Goal: Information Seeking & Learning: Learn about a topic

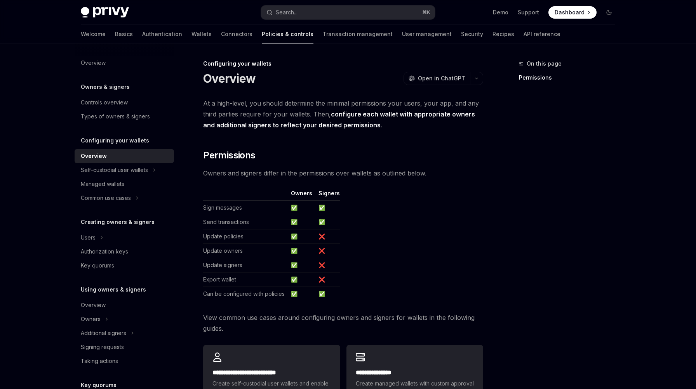
scroll to position [118, 0]
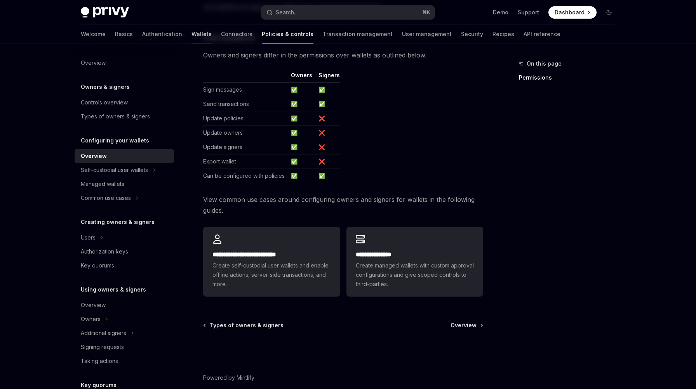
click at [192, 36] on link "Wallets" at bounding box center [202, 34] width 20 height 19
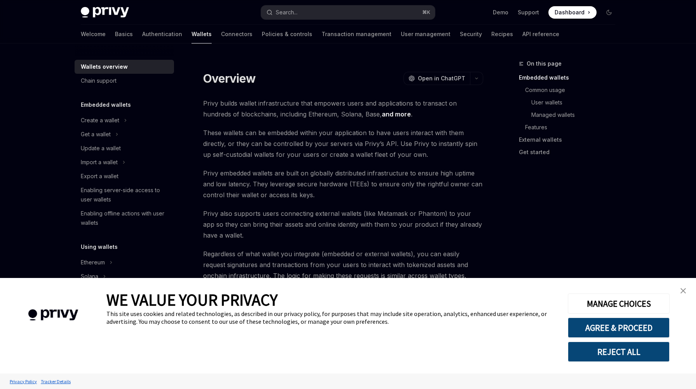
click at [117, 116] on div "Create a wallet" at bounding box center [100, 120] width 38 height 9
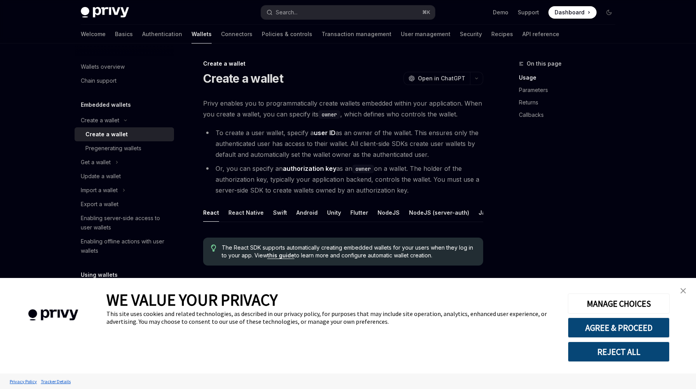
click at [687, 293] on link "close banner" at bounding box center [684, 291] width 16 height 16
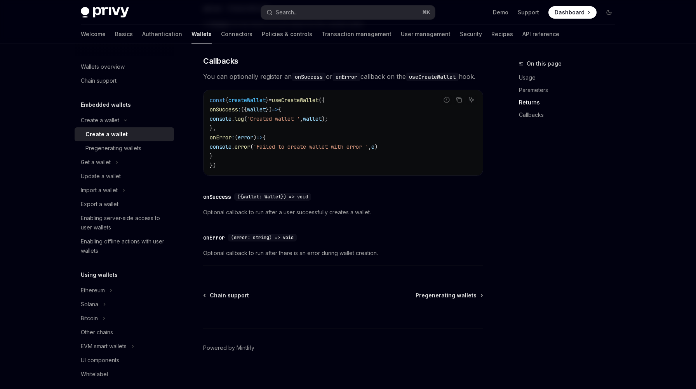
scroll to position [533, 0]
click at [107, 308] on button "Solana" at bounding box center [124, 305] width 99 height 14
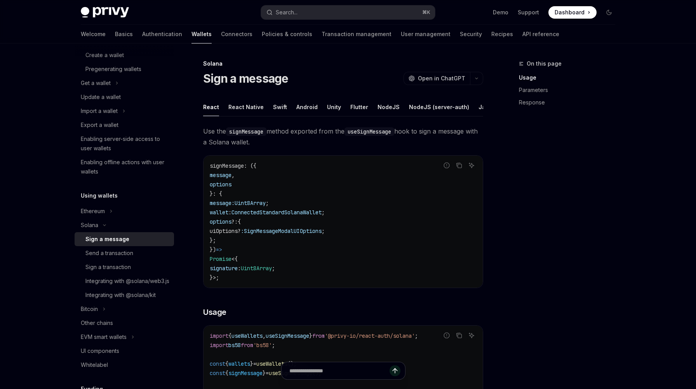
click at [210, 111] on div "React" at bounding box center [211, 107] width 16 height 18
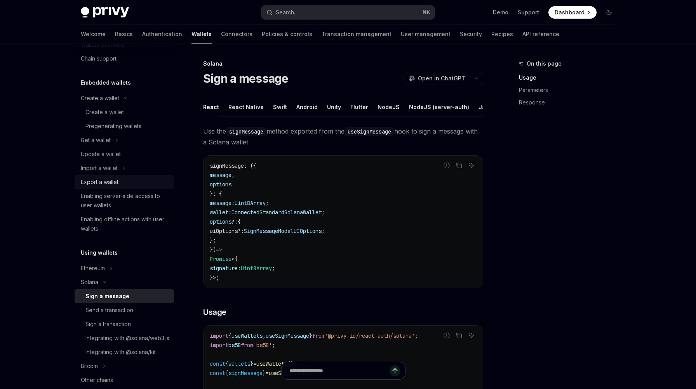
scroll to position [21, 0]
click at [120, 114] on div "Create a wallet" at bounding box center [104, 113] width 38 height 9
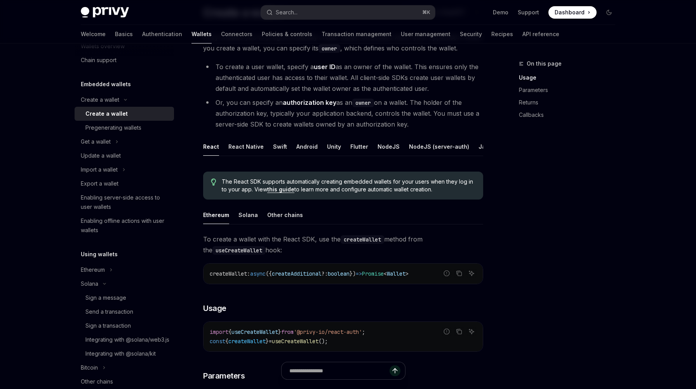
scroll to position [67, 0]
click at [256, 215] on ul "Ethereum Solana Other chains" at bounding box center [343, 214] width 280 height 19
click at [250, 214] on div "Solana" at bounding box center [248, 214] width 19 height 18
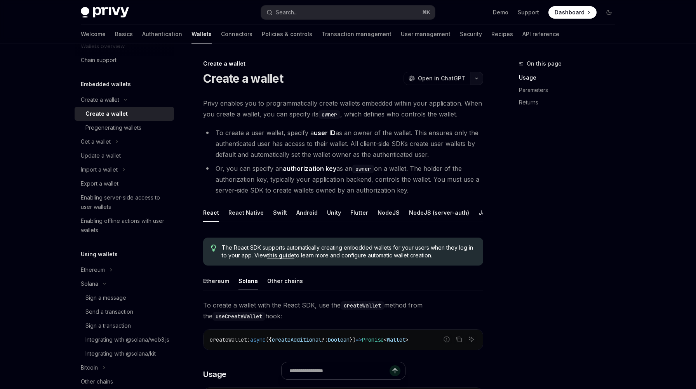
click at [476, 79] on icon "button" at bounding box center [476, 78] width 9 height 3
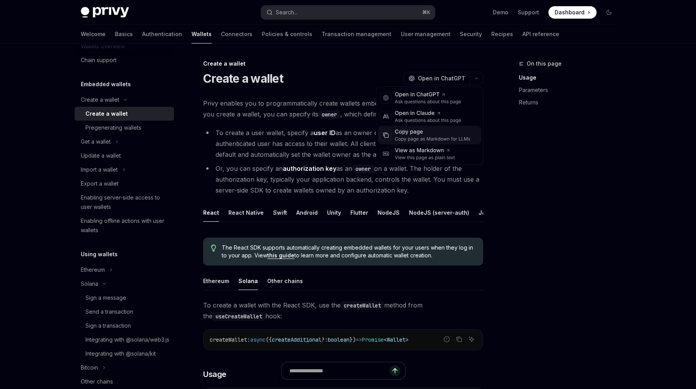
click at [439, 132] on div "Copy page" at bounding box center [433, 132] width 76 height 8
click at [536, 267] on div "On this page Usage Parameters Returns" at bounding box center [562, 224] width 118 height 330
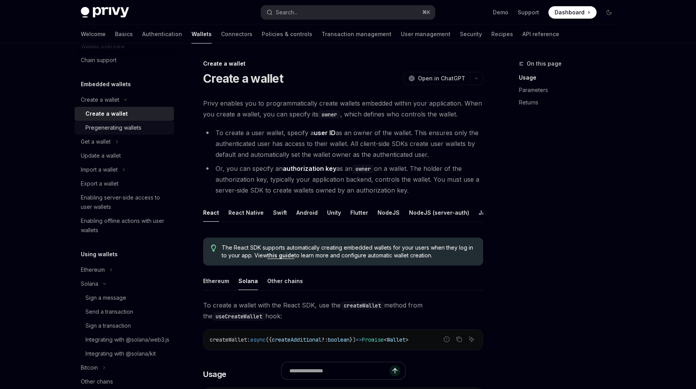
click at [132, 127] on div "Pregenerating wallets" at bounding box center [113, 127] width 56 height 9
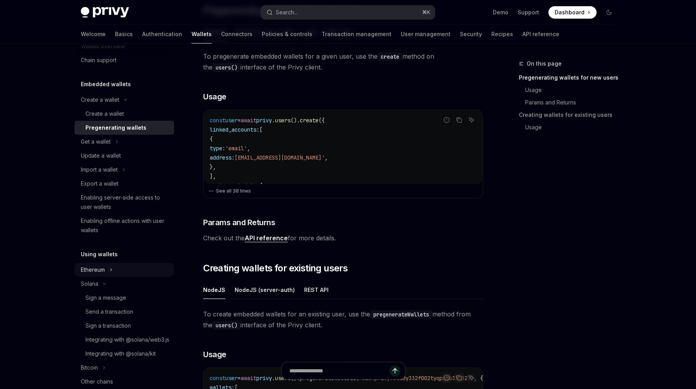
scroll to position [81, 0]
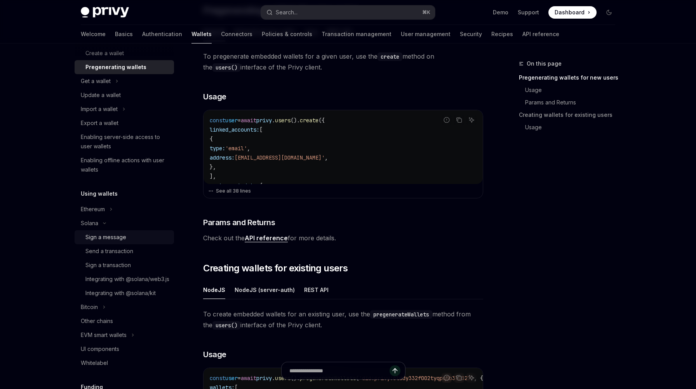
click at [121, 237] on div "Sign a message" at bounding box center [105, 237] width 41 height 9
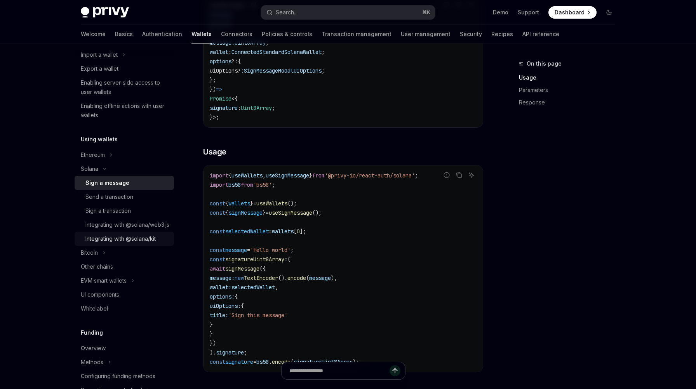
scroll to position [157, 0]
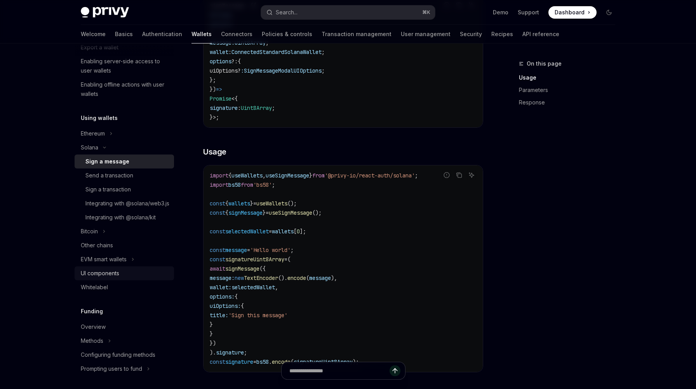
click at [128, 278] on div "UI components" at bounding box center [125, 273] width 89 height 9
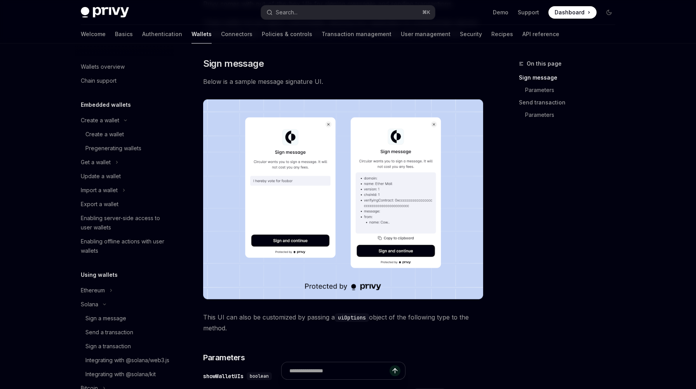
scroll to position [74, 0]
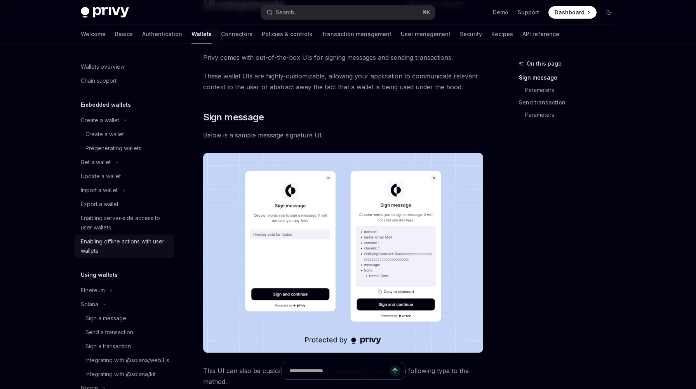
click at [131, 245] on div "Enabling offline actions with user wallets" at bounding box center [125, 246] width 89 height 19
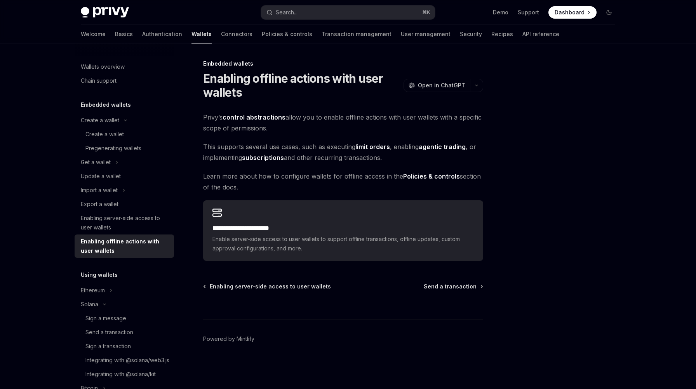
click at [118, 108] on h5 "Embedded wallets" at bounding box center [106, 104] width 50 height 9
click at [114, 131] on div "Create a wallet" at bounding box center [104, 134] width 38 height 9
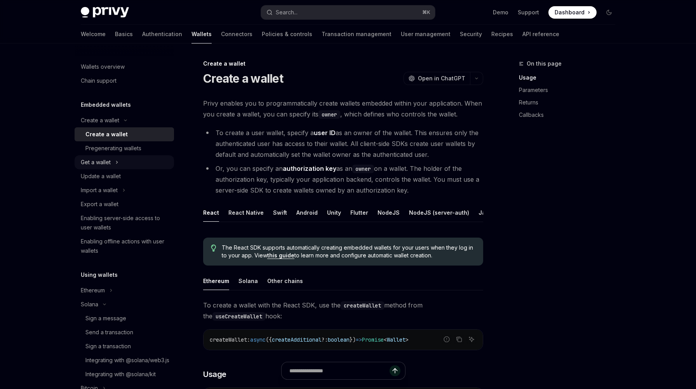
click at [119, 160] on button "Get a wallet" at bounding box center [124, 162] width 99 height 14
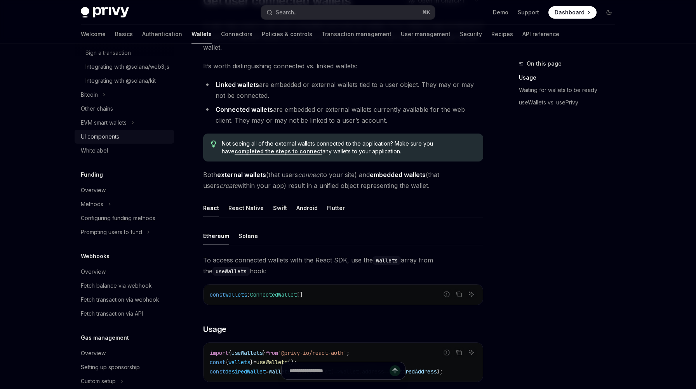
scroll to position [427, 0]
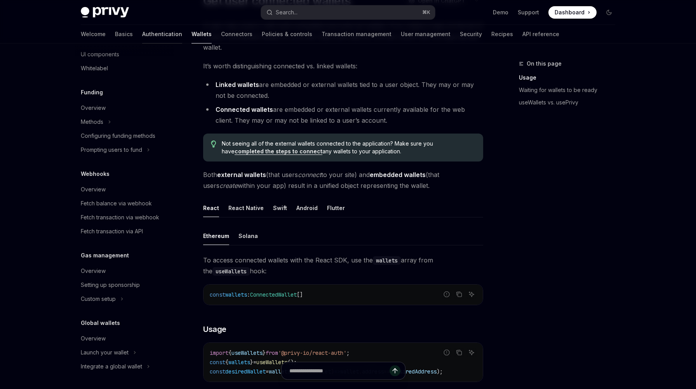
click at [142, 31] on link "Authentication" at bounding box center [162, 34] width 40 height 19
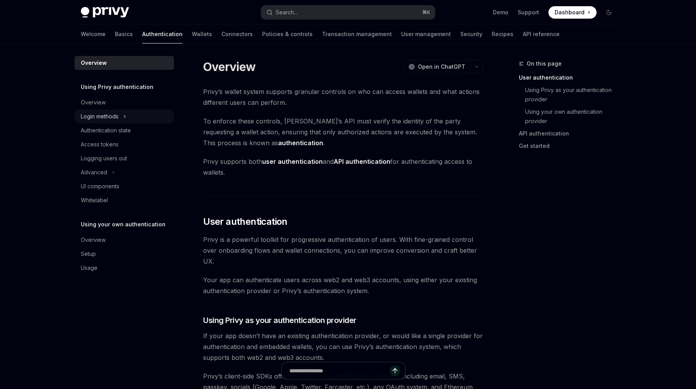
click at [113, 118] on div "Login methods" at bounding box center [100, 116] width 38 height 9
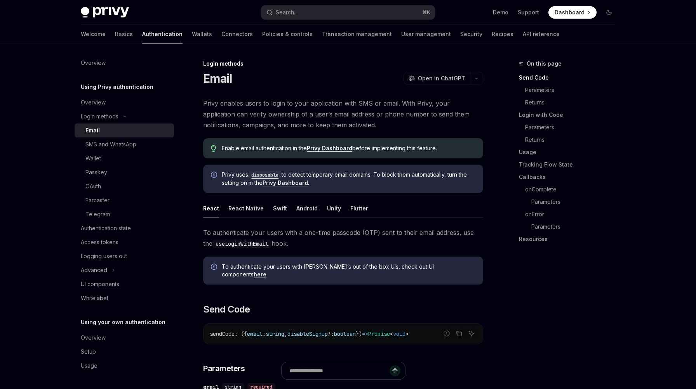
click at [111, 134] on div "Email" at bounding box center [127, 130] width 84 height 9
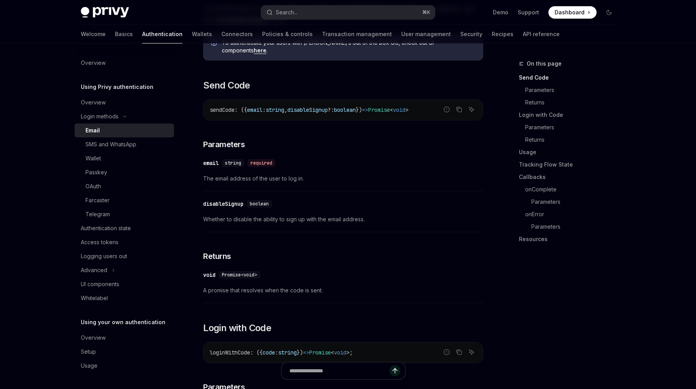
scroll to position [228, 0]
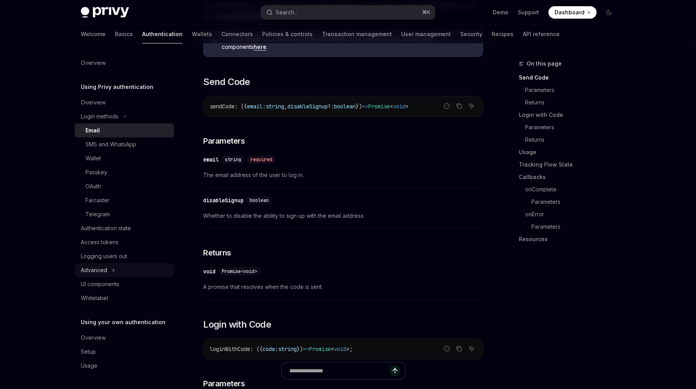
click at [109, 268] on button "Advanced" at bounding box center [124, 270] width 99 height 14
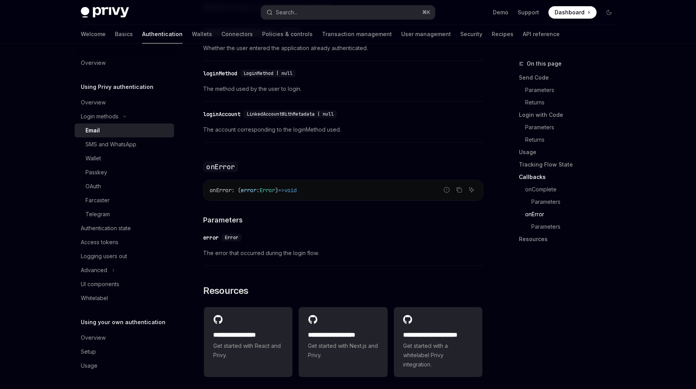
scroll to position [1555, 0]
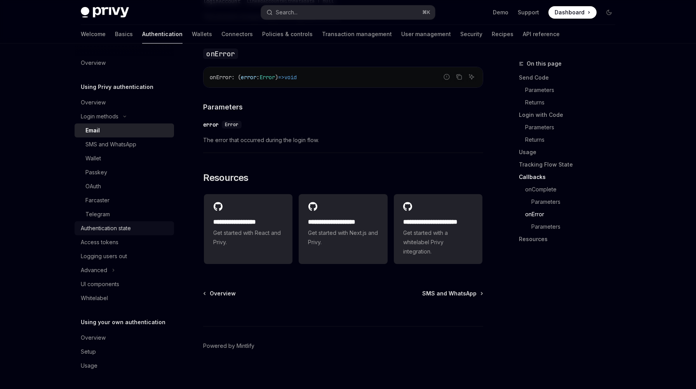
click at [117, 229] on div "Authentication state" at bounding box center [106, 228] width 50 height 9
type textarea "*"
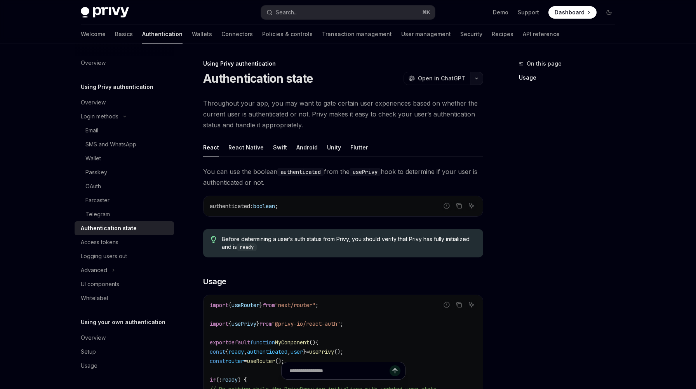
click at [477, 78] on icon "button" at bounding box center [476, 78] width 9 height 3
